Goal: Task Accomplishment & Management: Use online tool/utility

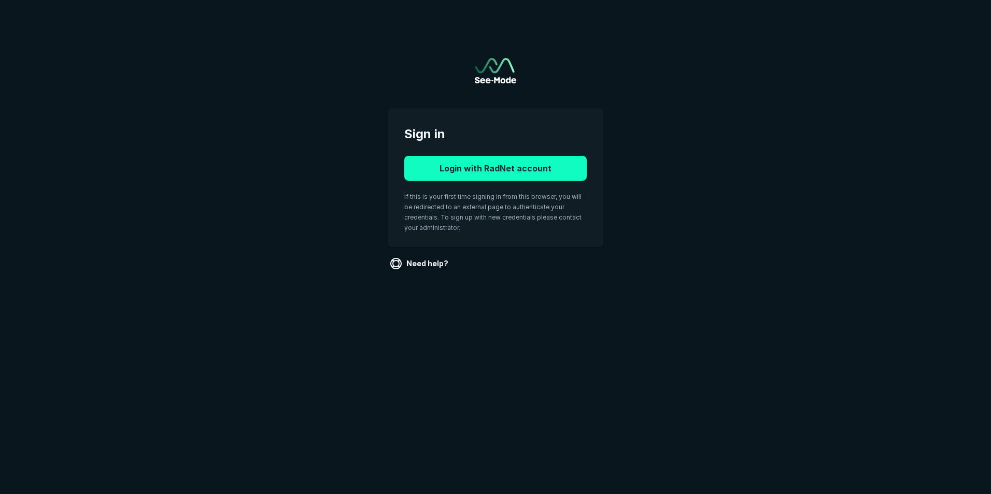
click at [469, 176] on button "Login with RadNet account" at bounding box center [495, 168] width 182 height 25
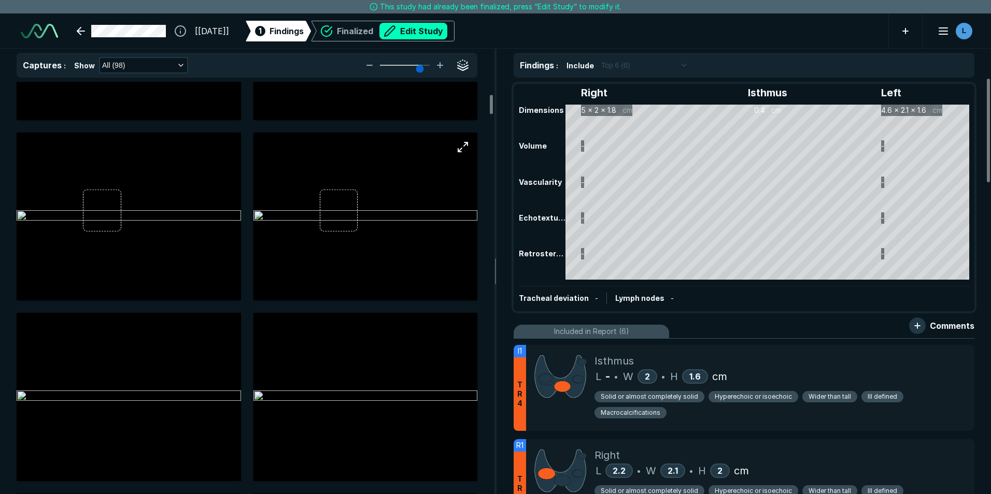
scroll to position [311, 0]
click at [583, 377] on img at bounding box center [560, 376] width 52 height 46
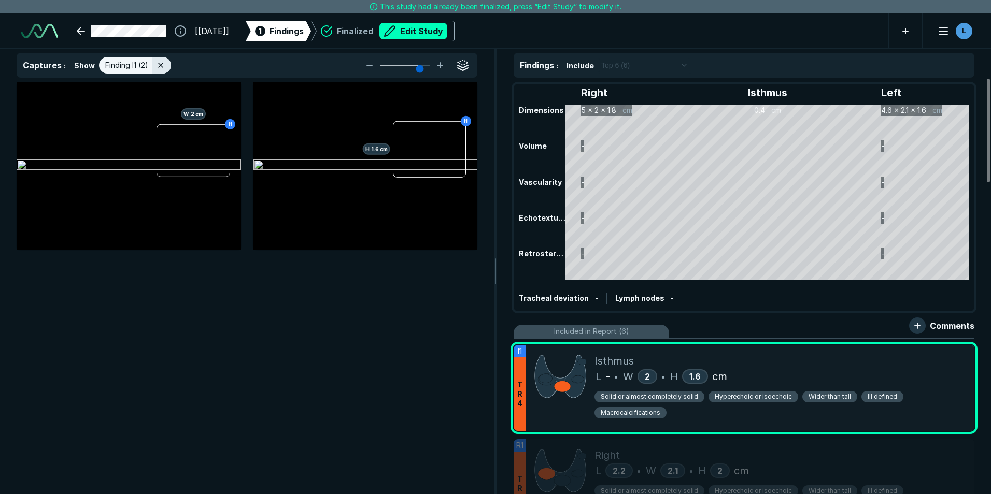
scroll to position [3074, 3388]
click at [433, 22] on div "Finalized Edit Study" at bounding box center [382, 31] width 129 height 21
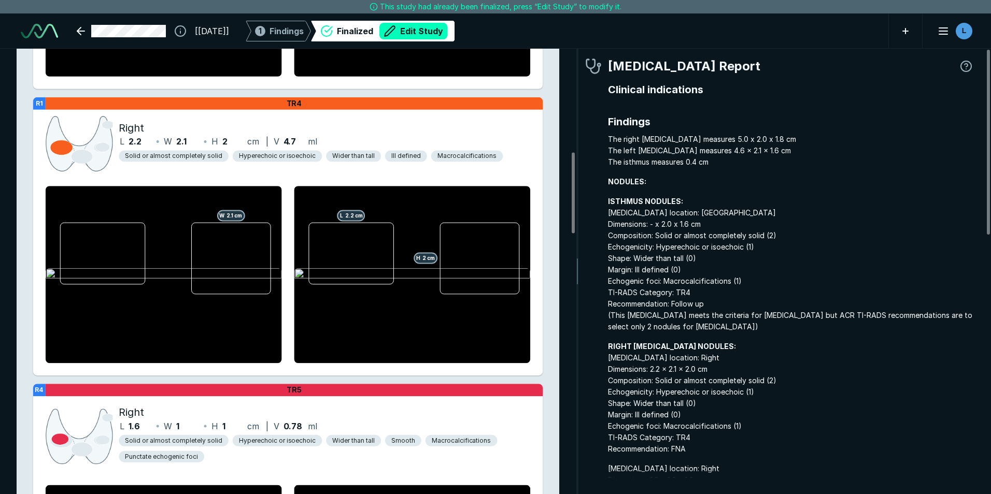
scroll to position [570, 0]
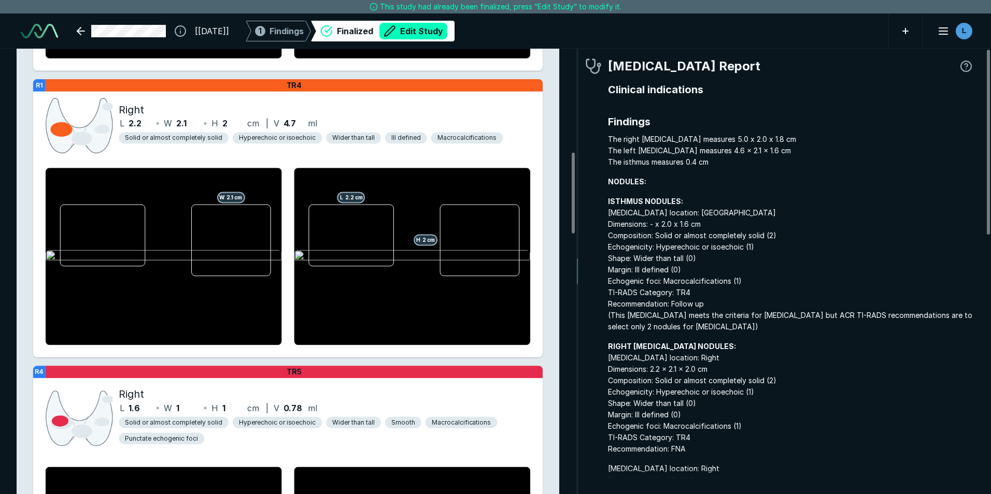
drag, startPoint x: 218, startPoint y: 233, endPoint x: 200, endPoint y: 161, distance: 74.1
click at [200, 161] on div "W 2.1 cm L 2.2 cm H 2 cm" at bounding box center [287, 256] width 509 height 202
click at [121, 228] on div at bounding box center [102, 236] width 85 height 62
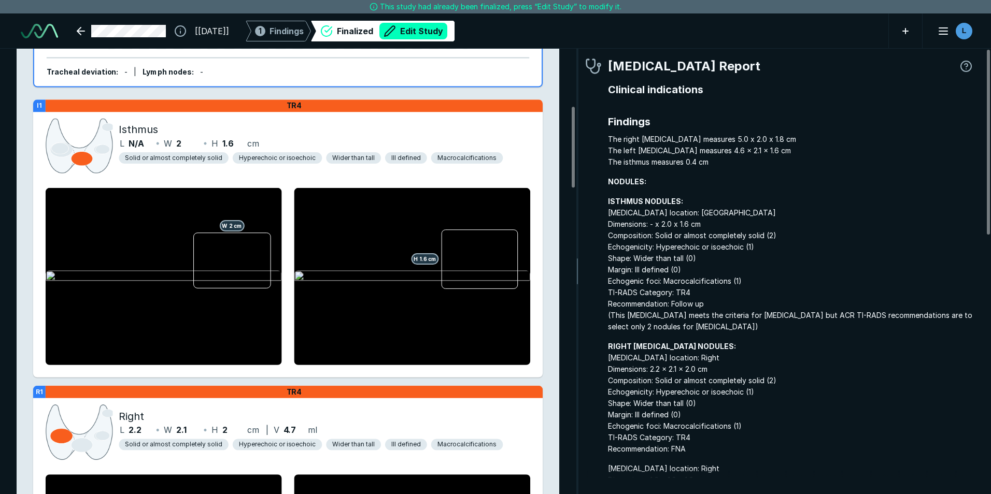
scroll to position [259, 0]
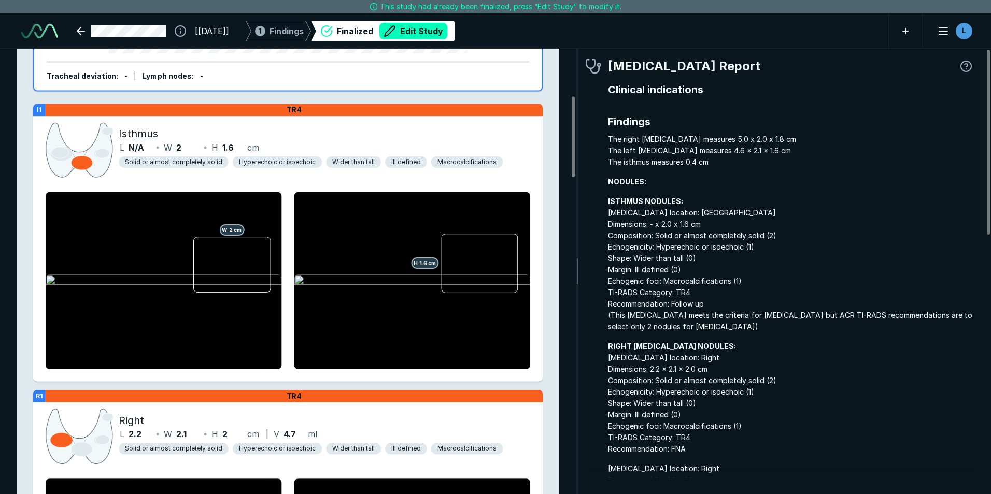
click at [447, 32] on button "Edit Study" at bounding box center [413, 31] width 68 height 17
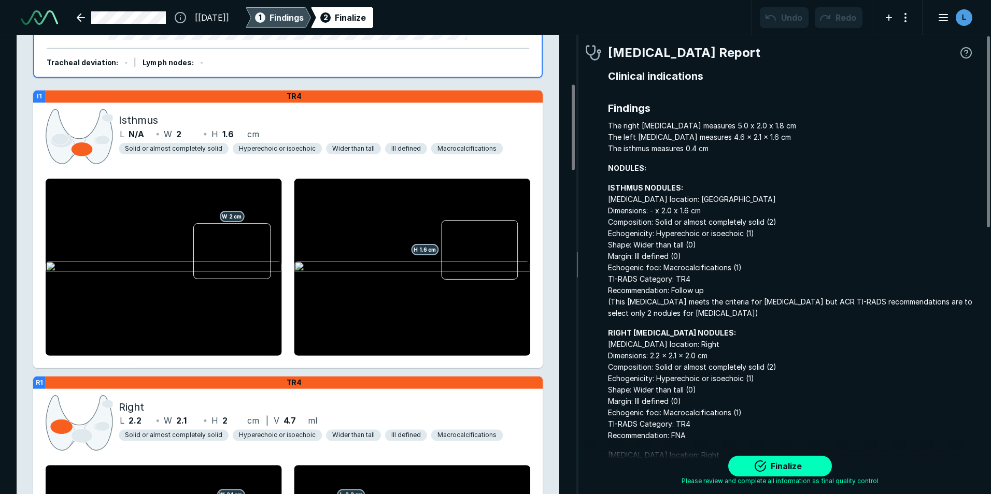
click at [304, 20] on span "Findings" at bounding box center [286, 17] width 34 height 12
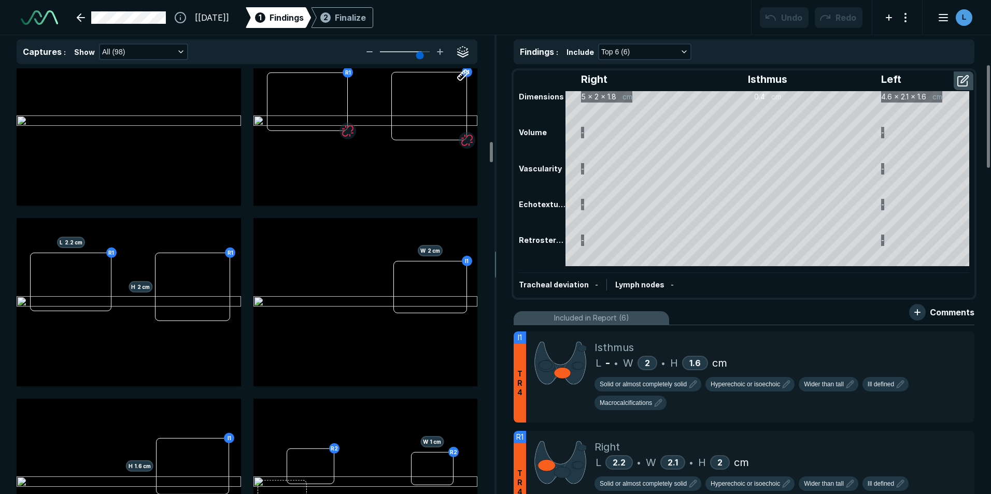
scroll to position [1451, 0]
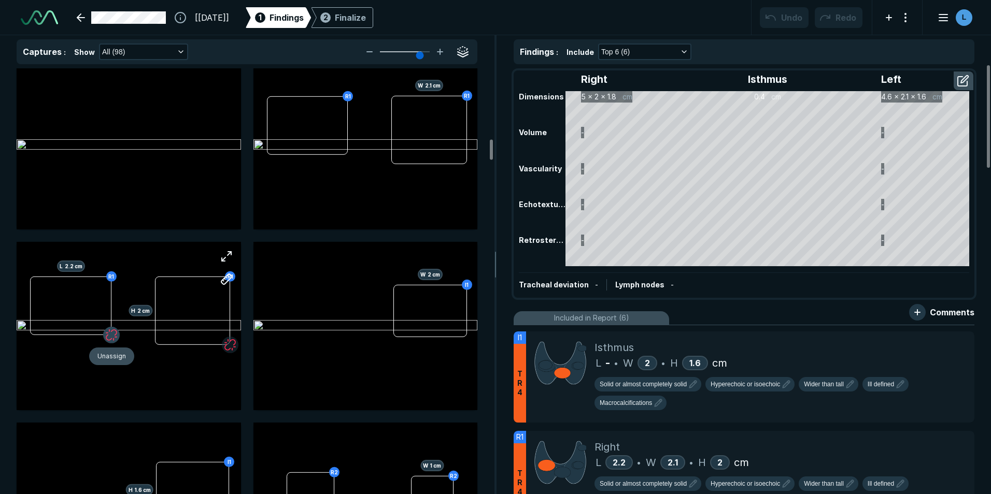
click at [110, 333] on button "button" at bounding box center [111, 335] width 17 height 17
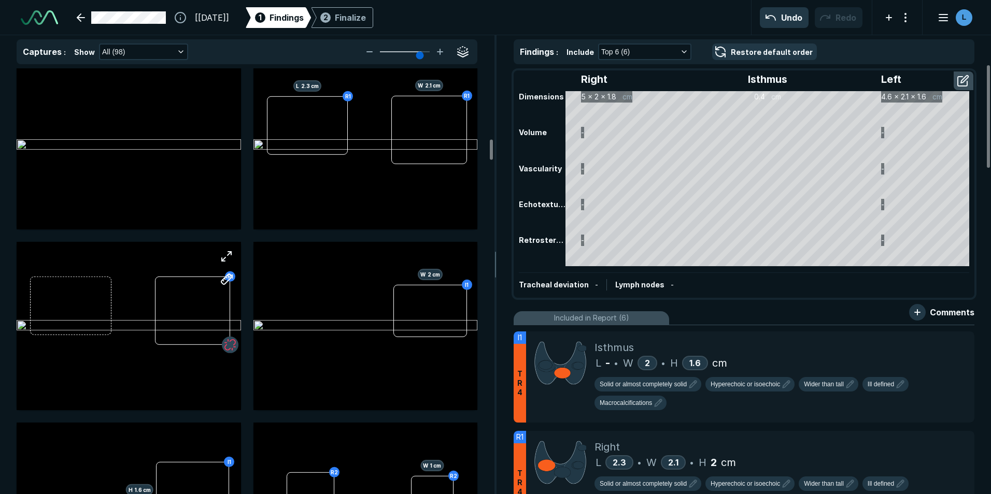
click at [232, 345] on button "button" at bounding box center [230, 344] width 17 height 17
click at [346, 159] on button "button" at bounding box center [347, 155] width 17 height 17
click at [469, 163] on button "button" at bounding box center [467, 164] width 17 height 17
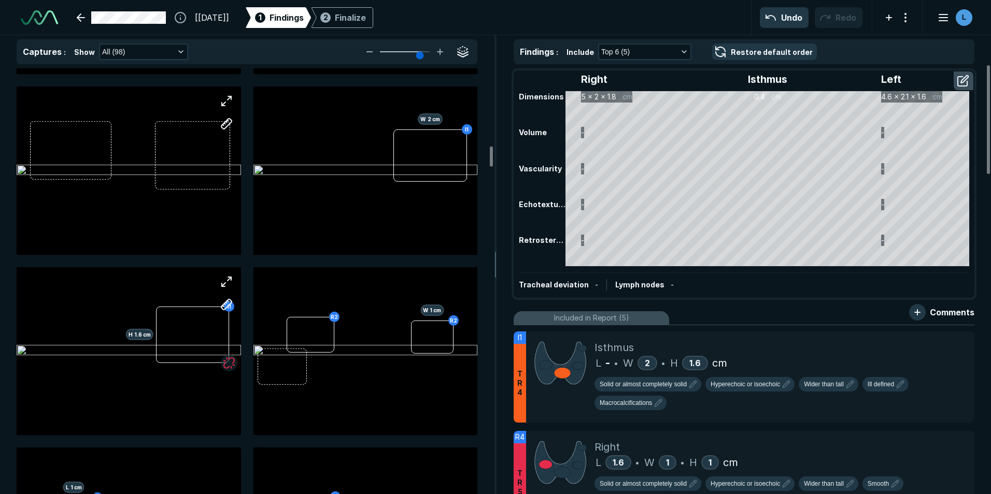
scroll to position [1554, 0]
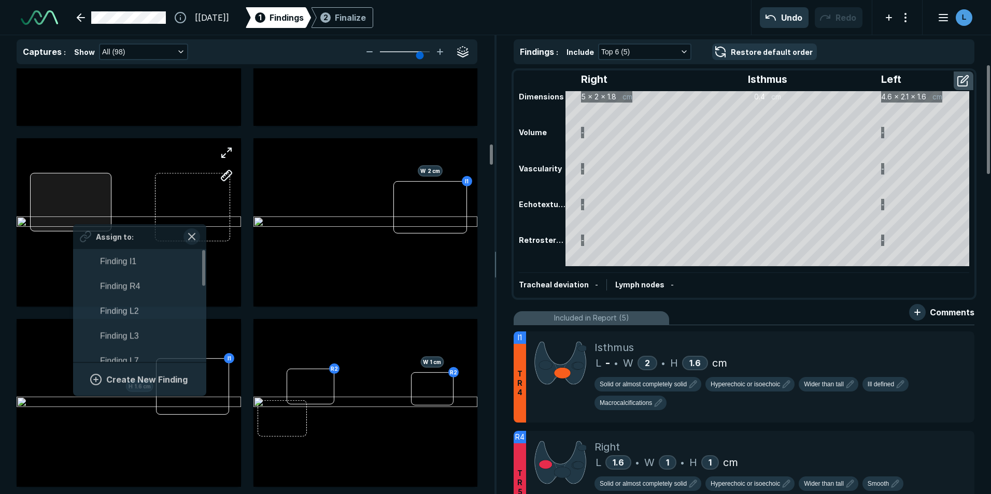
click at [74, 221] on div "Assign to: Finding I1 Finding R4 Finding L2 Finding L3 Finding L7 Finding R2 Fi…" at bounding box center [129, 222] width 224 height 168
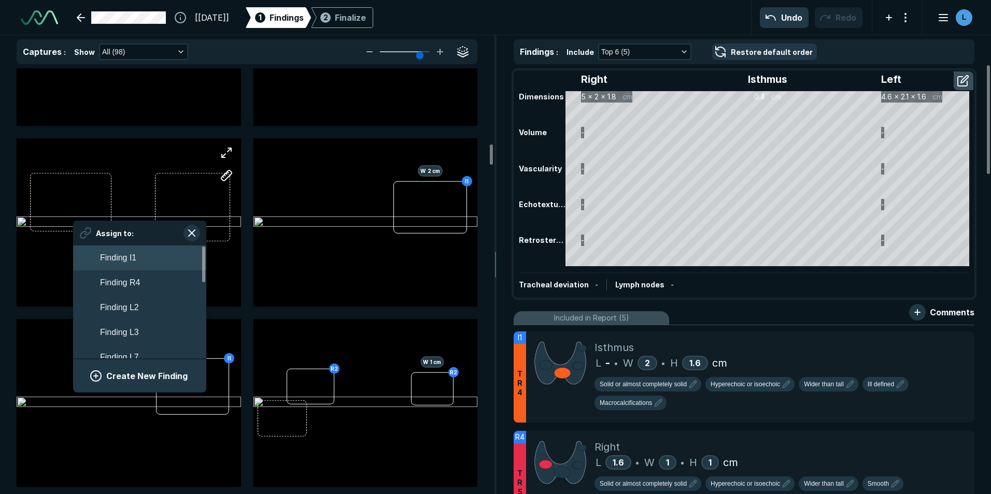
click at [147, 255] on button "Finding I1" at bounding box center [139, 258] width 133 height 25
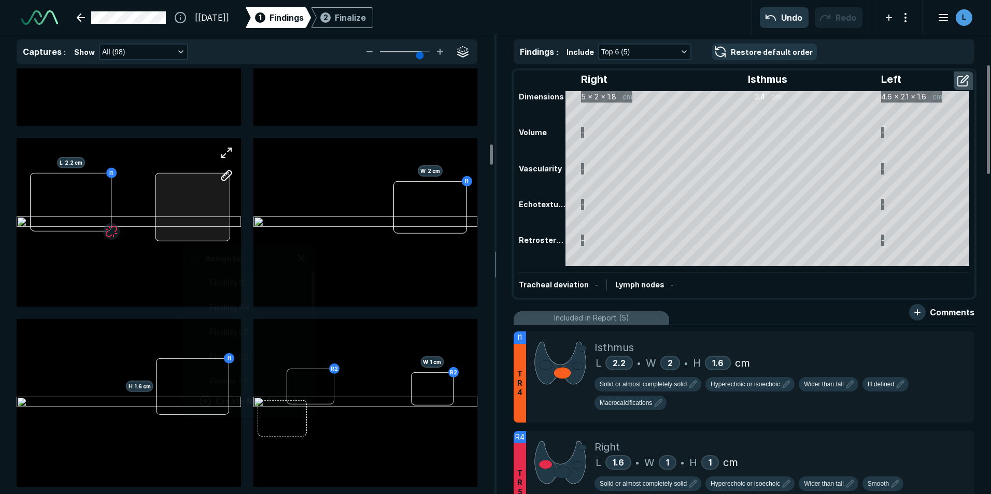
click at [182, 231] on div "I1 L 2.2 cm Assign to: Finding I1 Finding R4 Finding L2 Finding L3 Finding L7 F…" at bounding box center [129, 222] width 224 height 168
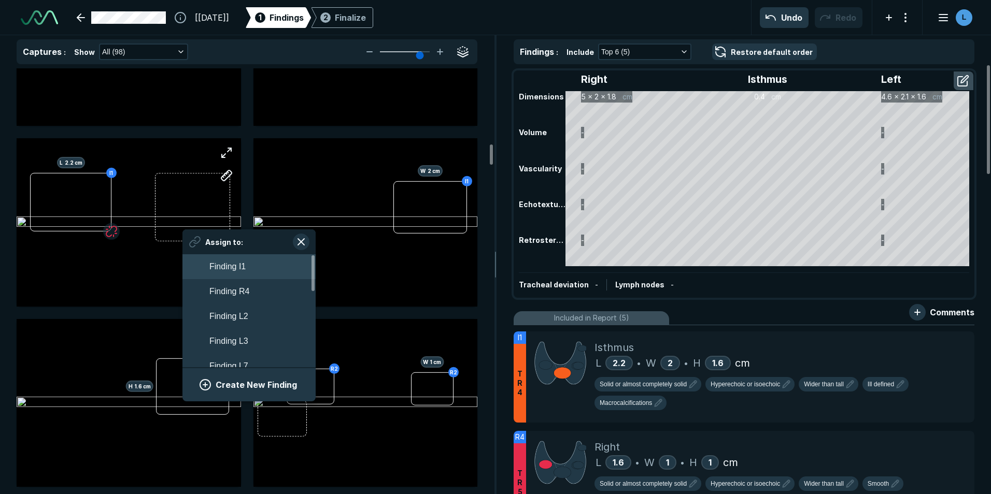
click at [208, 264] on button "Finding I1" at bounding box center [248, 266] width 133 height 25
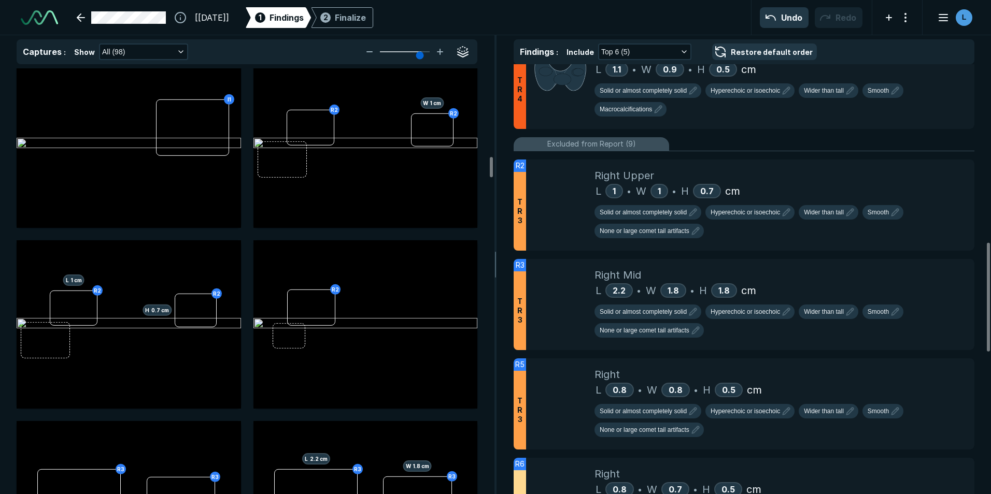
scroll to position [691, 0]
click at [943, 274] on icon at bounding box center [943, 270] width 12 height 12
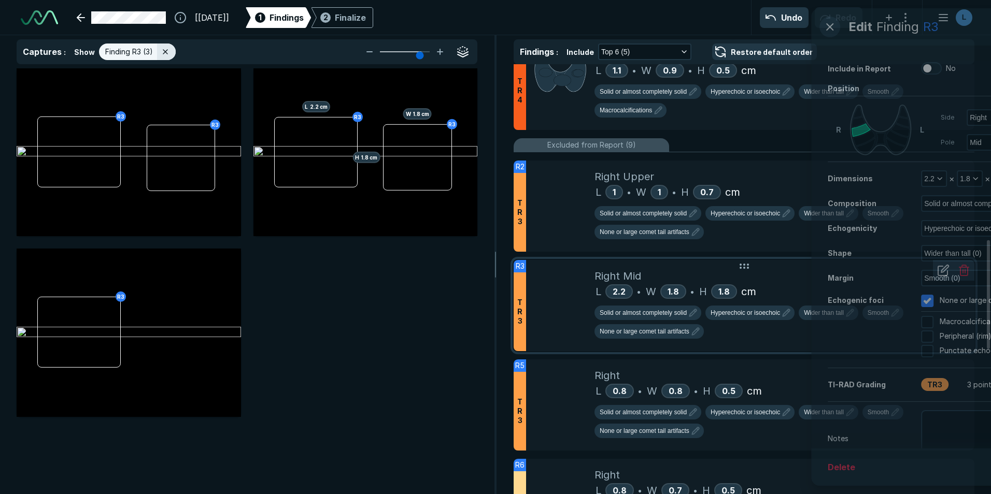
scroll to position [2957, 2658]
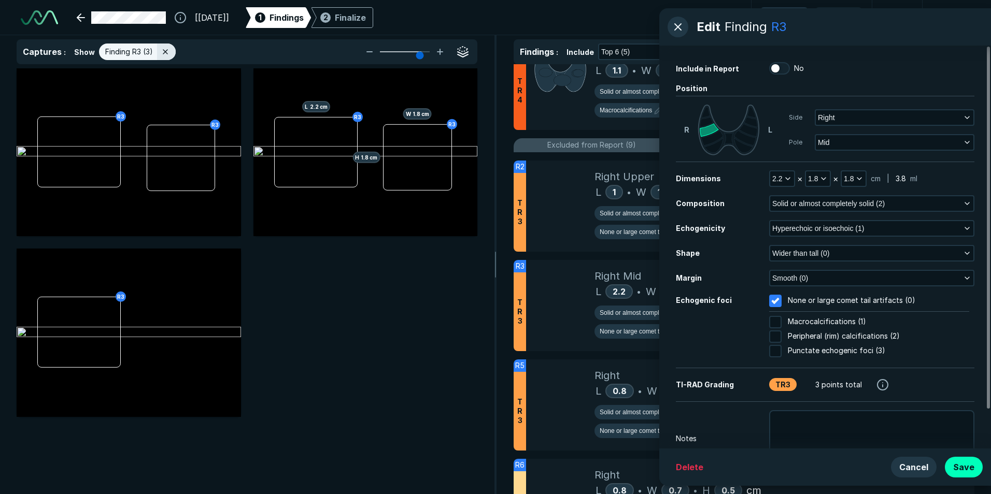
click at [775, 65] on input "No" at bounding box center [775, 68] width 12 height 12
checkbox input "true"
click at [963, 470] on button "Save" at bounding box center [963, 467] width 38 height 21
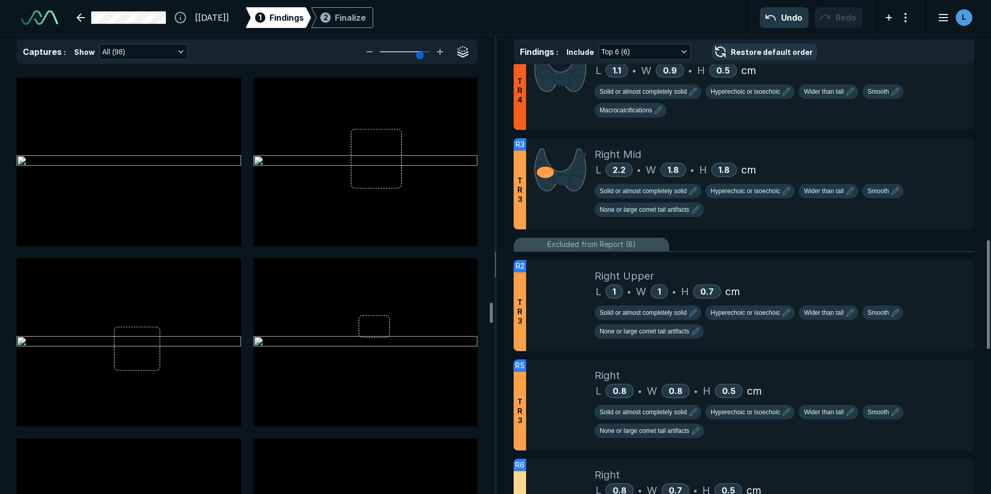
scroll to position [4870, 0]
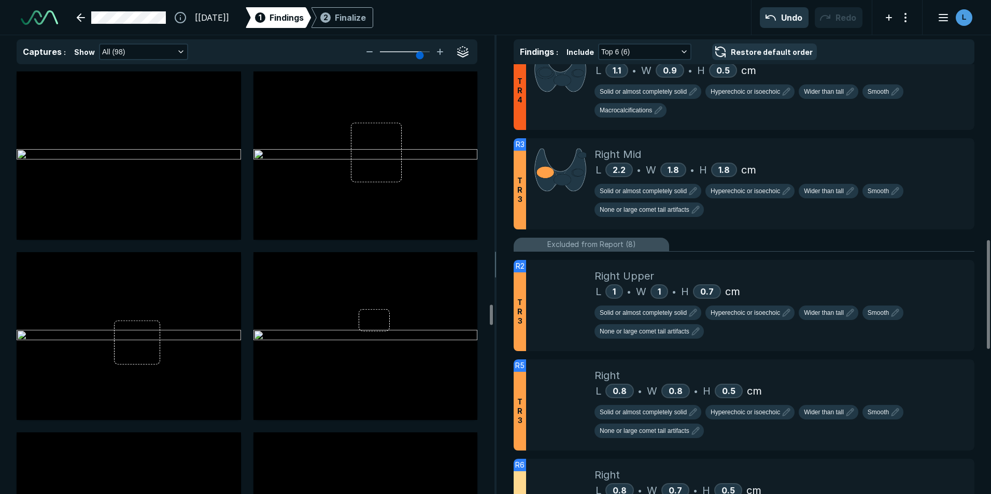
click at [505, 475] on div "Right Isthmus Left Dimensions 5 x 2 x 1.8 cm 0.4 cm 4.6 x 2.1 x 1.6 cm Volume -…" at bounding box center [744, 279] width 494 height 430
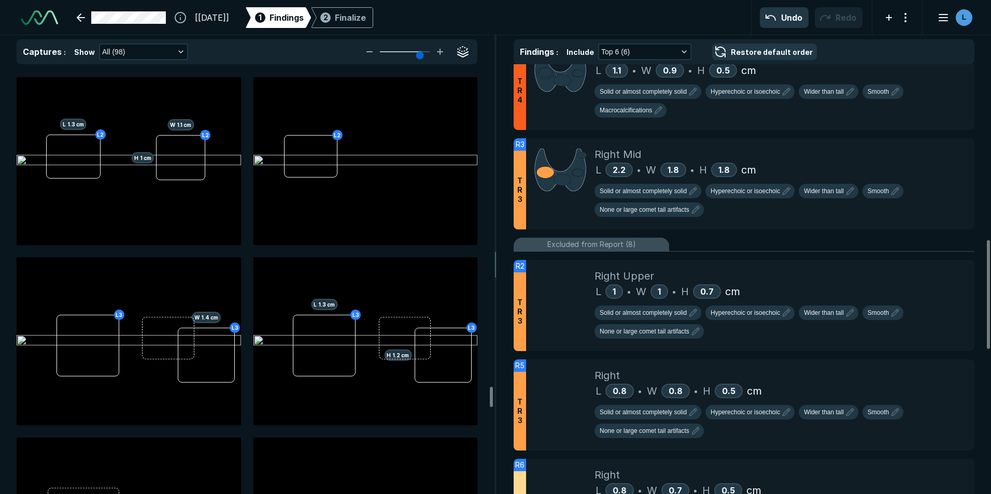
scroll to position [6580, 0]
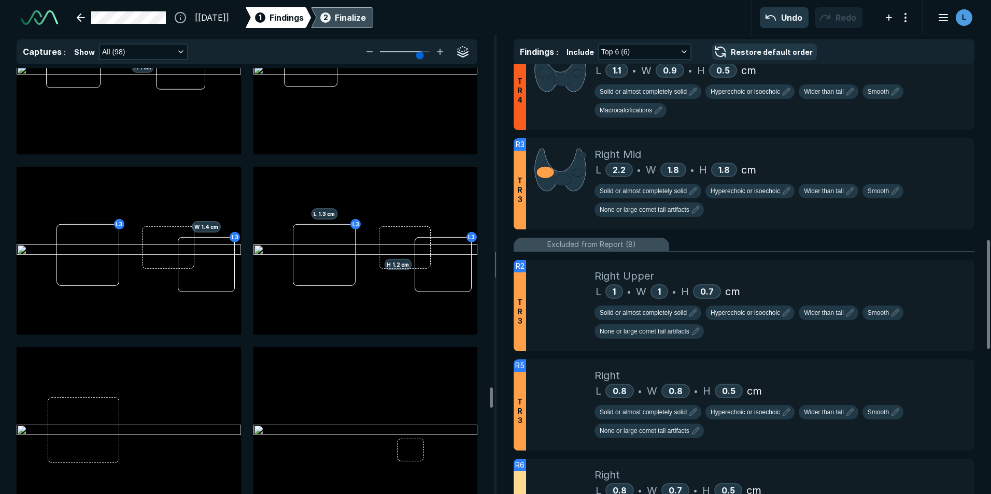
click at [360, 21] on div "2 Finalize" at bounding box center [342, 17] width 48 height 21
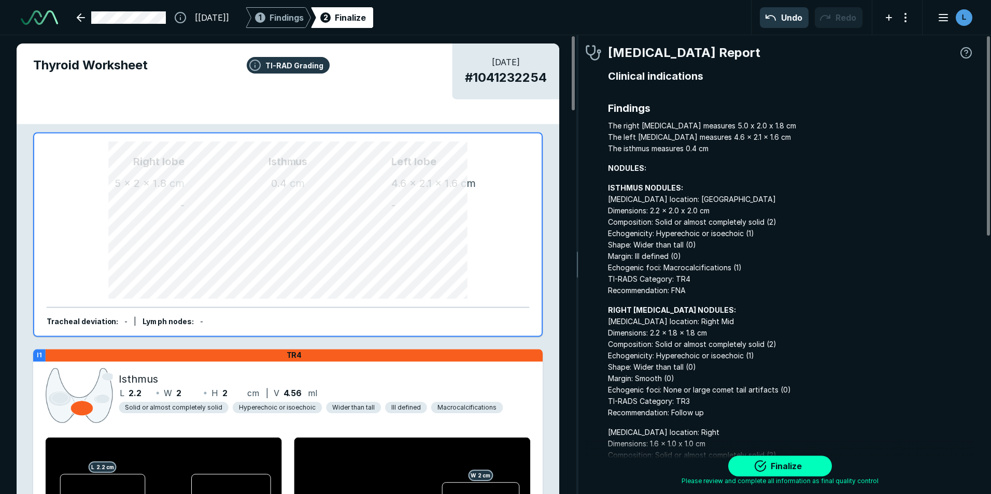
scroll to position [3337, 3066]
click at [769, 472] on button "Finalize" at bounding box center [780, 466] width 104 height 21
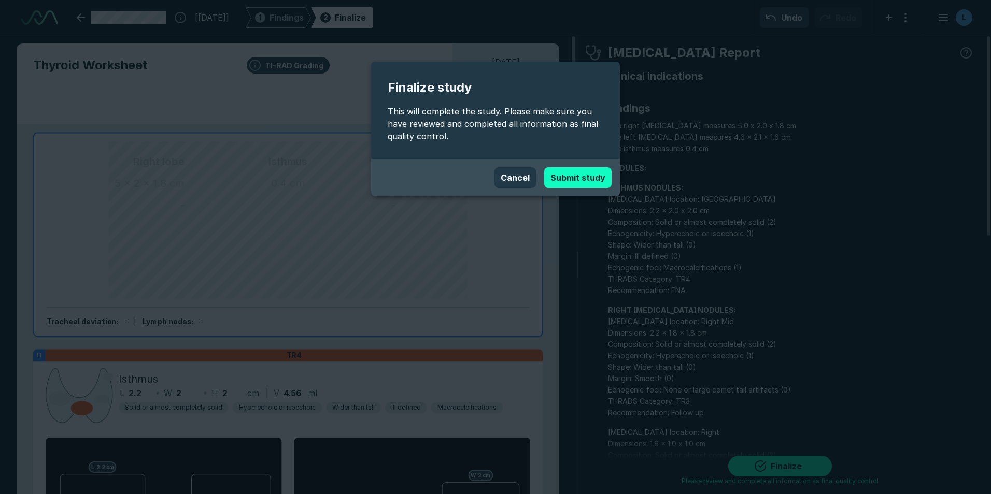
click at [600, 180] on button "Submit study" at bounding box center [577, 177] width 67 height 21
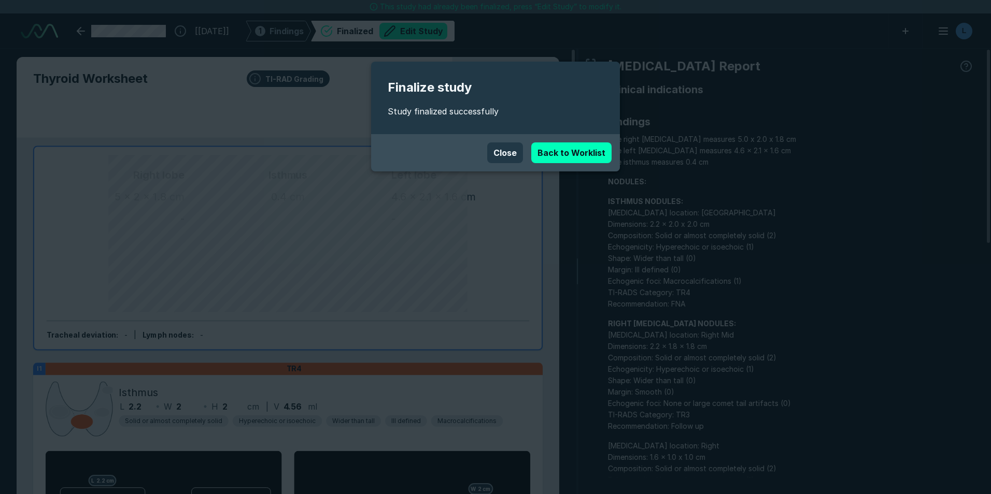
scroll to position [3314, 5789]
click at [519, 159] on button "Close" at bounding box center [505, 152] width 36 height 21
